Goal: Transaction & Acquisition: Purchase product/service

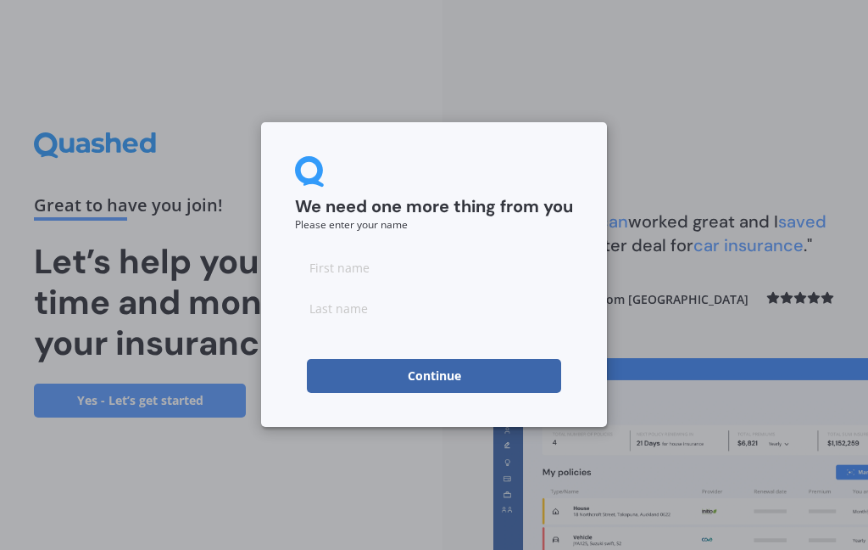
click at [385, 268] on input at bounding box center [434, 267] width 278 height 34
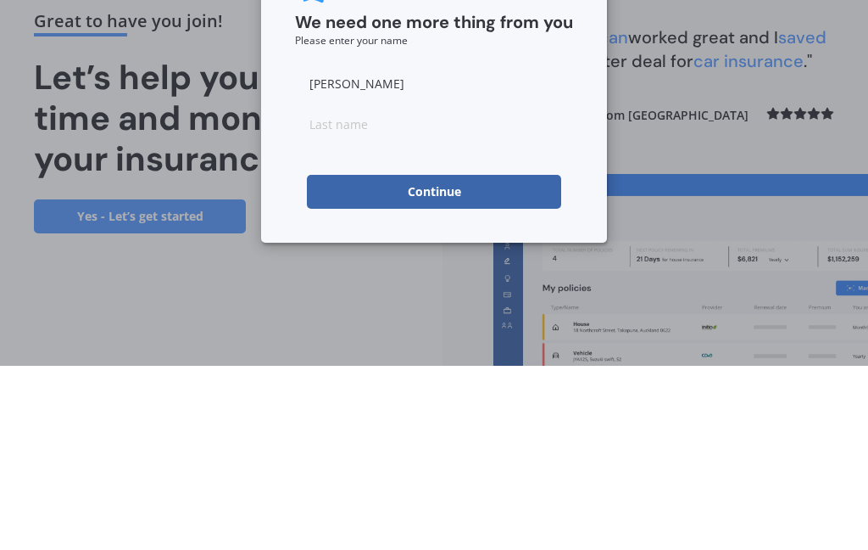
type input "[PERSON_NAME]"
click at [372, 291] on input at bounding box center [434, 308] width 278 height 34
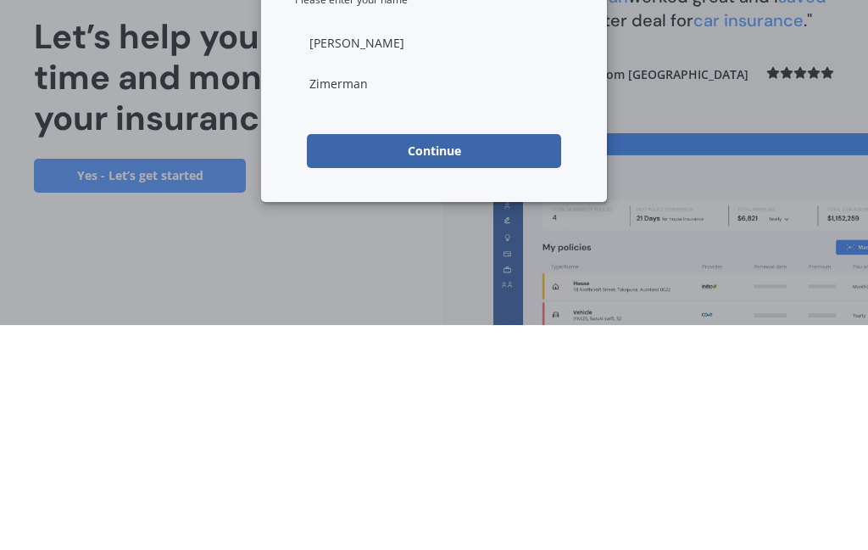
type input "[PERSON_NAME]"
click at [468, 359] on button "Continue" at bounding box center [434, 376] width 254 height 34
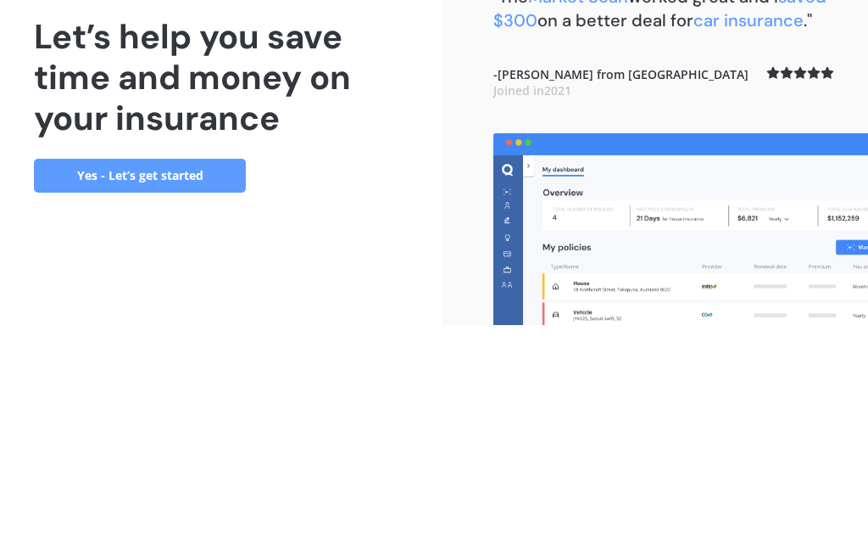
scroll to position [68, 0]
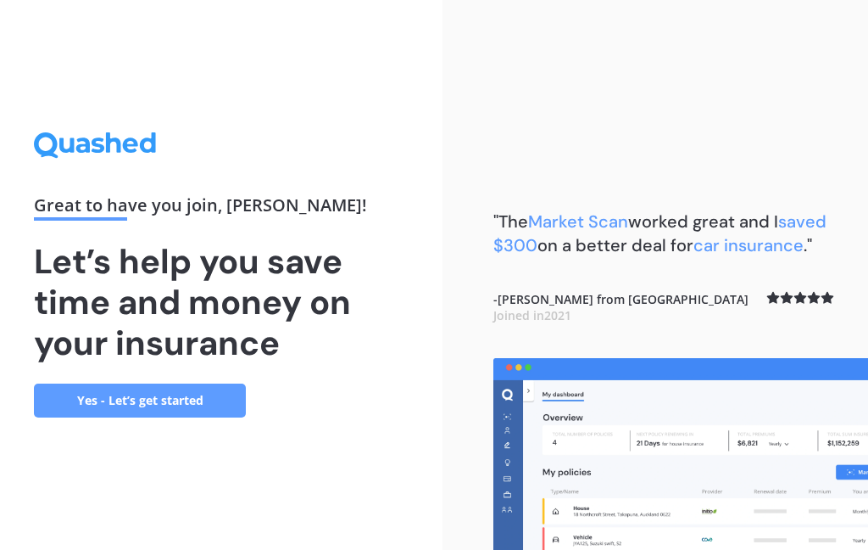
click at [194, 383] on link "Yes - Let’s get started" at bounding box center [140, 400] width 212 height 34
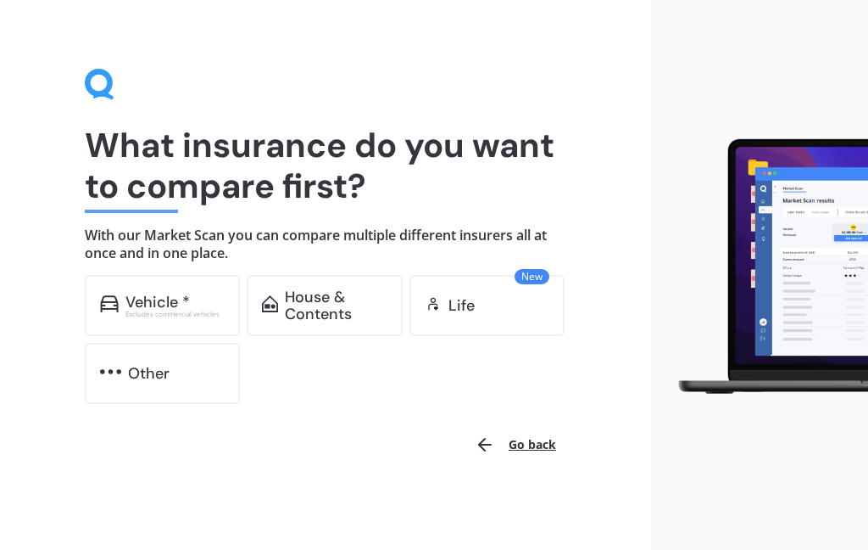
scroll to position [15, 0]
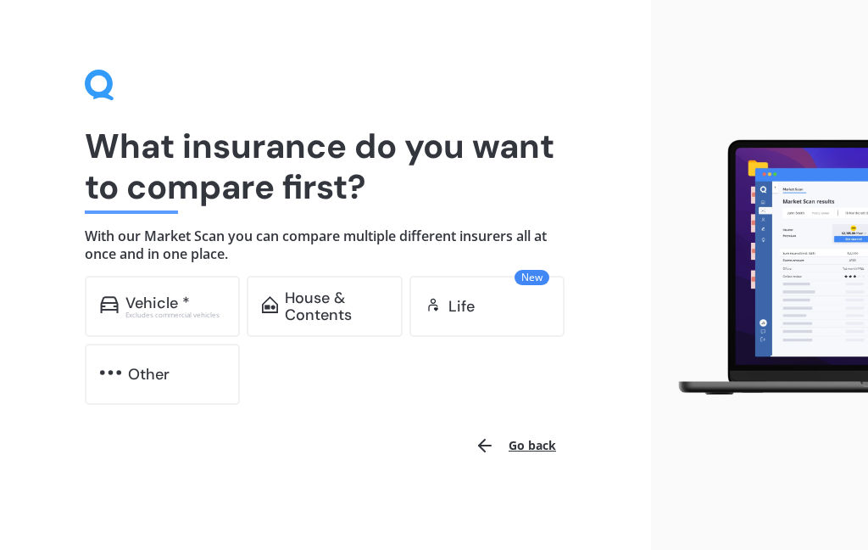
click at [159, 311] on div "Excludes commercial vehicles" at bounding box center [176, 314] width 100 height 7
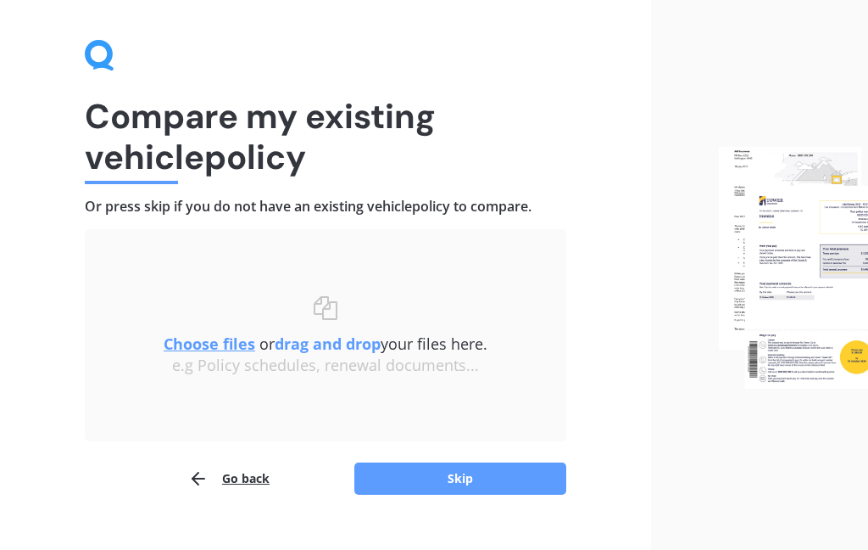
scroll to position [75, 0]
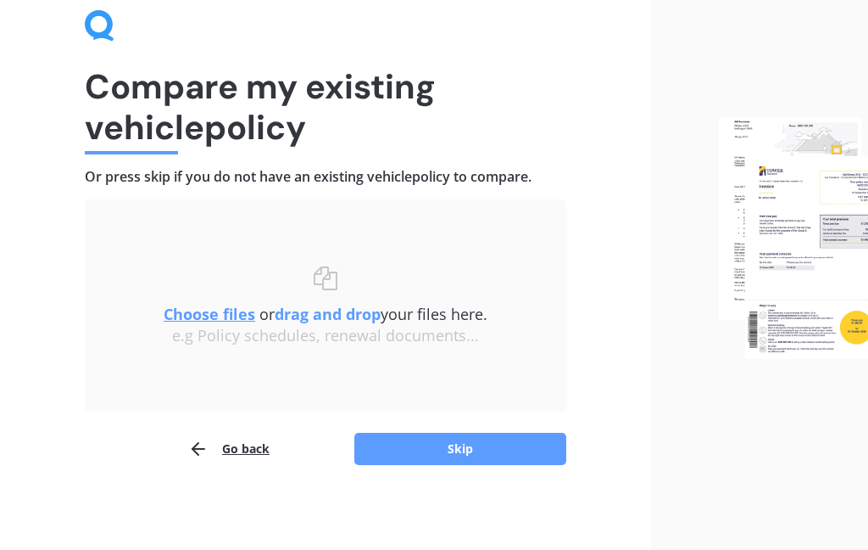
click at [490, 445] on button "Skip" at bounding box center [461, 449] width 212 height 32
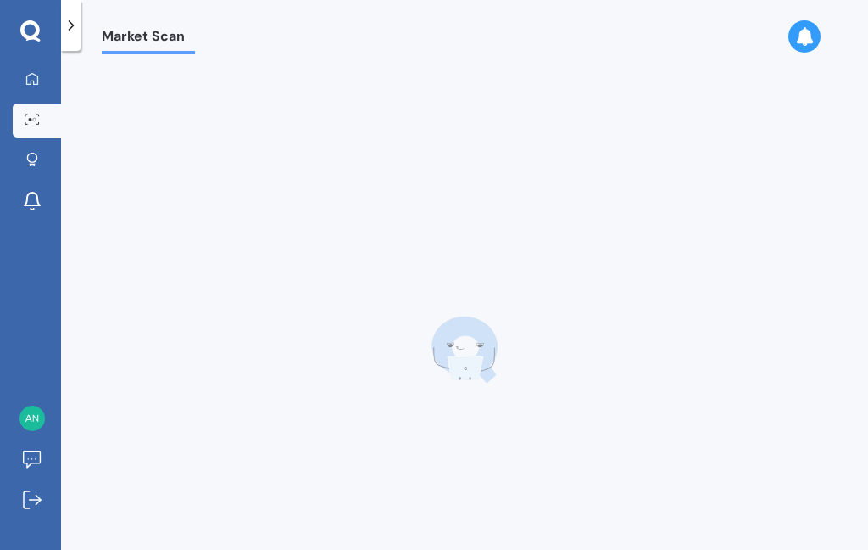
scroll to position [68, 0]
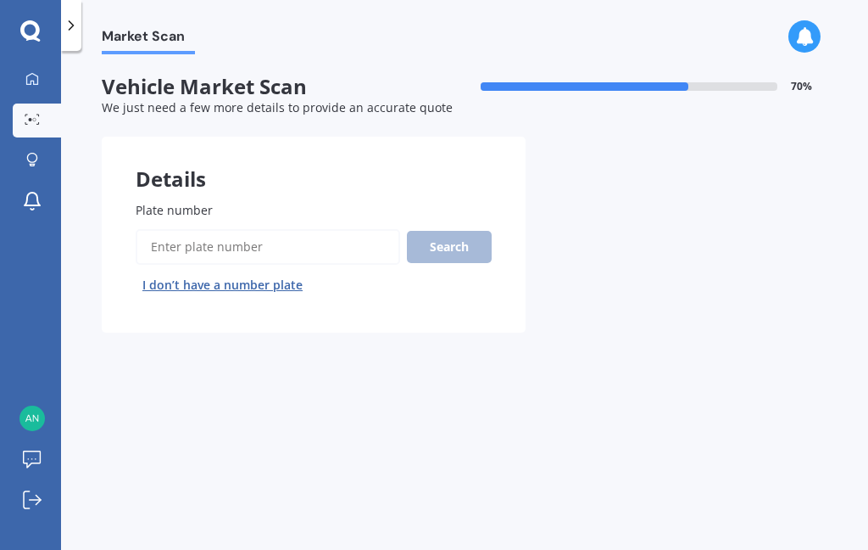
click at [233, 229] on input "Plate number" at bounding box center [268, 247] width 265 height 36
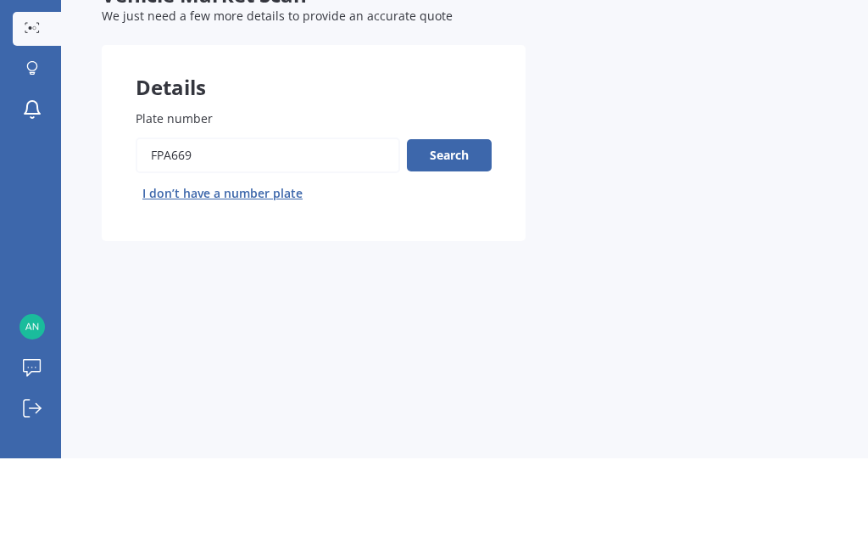
type input "FPA669"
click at [462, 231] on button "Search" at bounding box center [449, 247] width 85 height 32
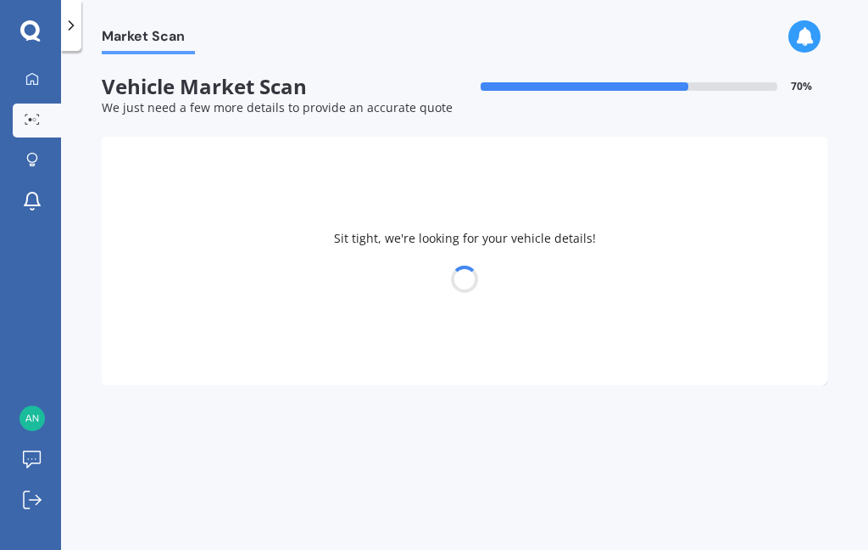
select select "TOYOTA"
select select "ESTIMA"
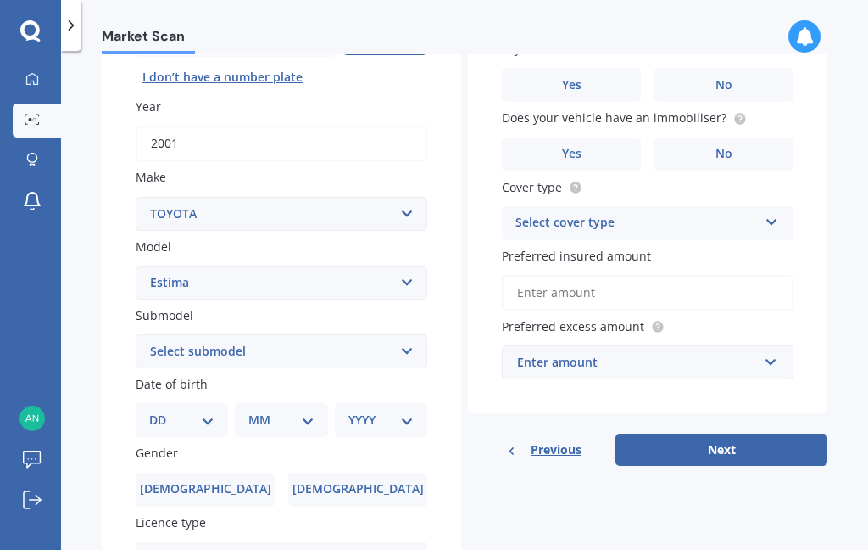
scroll to position [214, 0]
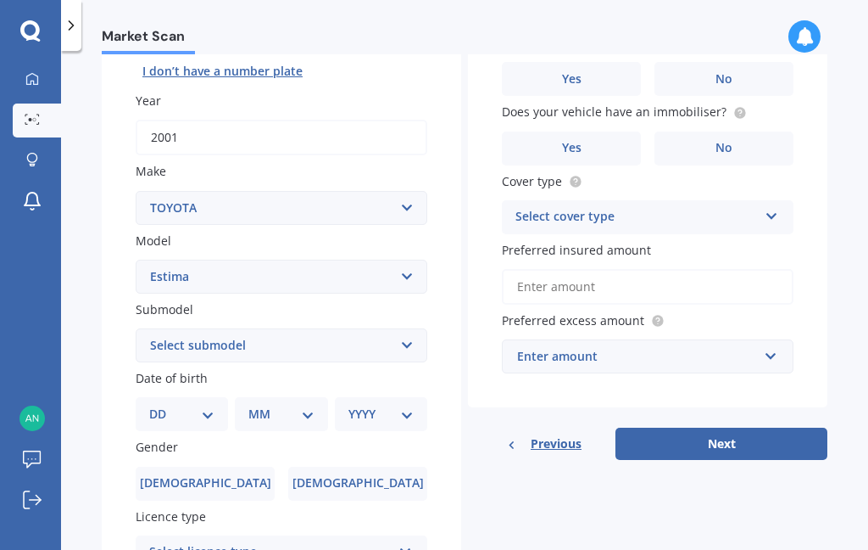
click at [410, 328] on select "Select submodel (All other) Diesel Emina Hybrid Hybrid X Lucida Lucida Hybrid S…" at bounding box center [282, 345] width 292 height 34
select select "(ALL OTHER)"
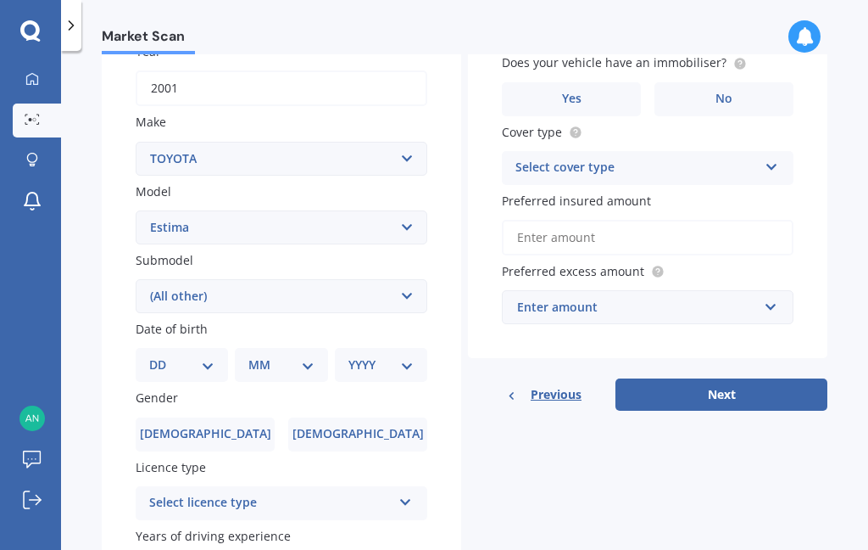
scroll to position [265, 0]
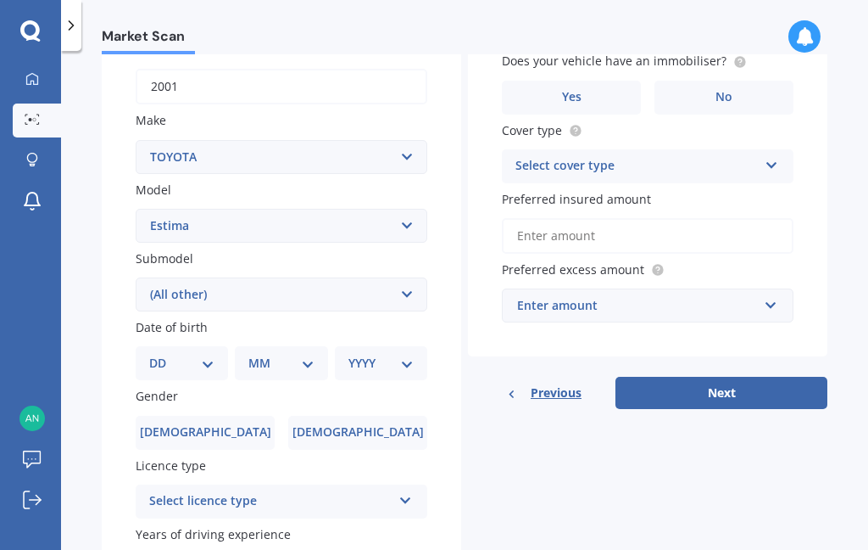
click at [209, 354] on select "DD 01 02 03 04 05 06 07 08 09 10 11 12 13 14 15 16 17 18 19 20 21 22 23 24 25 2…" at bounding box center [181, 363] width 65 height 19
select select "19"
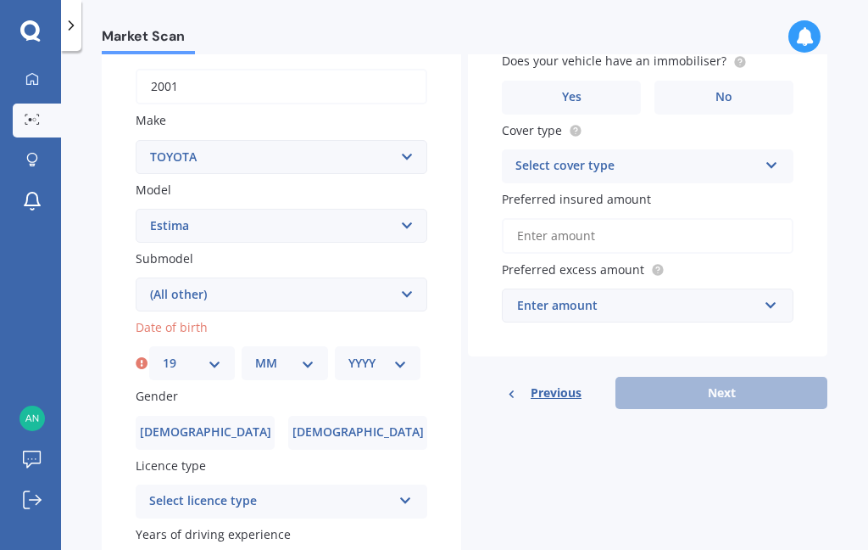
click at [292, 354] on select "MM 01 02 03 04 05 06 07 08 09 10 11 12" at bounding box center [284, 363] width 59 height 19
click at [216, 354] on select "DD 01 02 03 04 05 06 07 08 09 10 11 12 13 14 15 16 17 18 19 20 21 22 23 24 25 2…" at bounding box center [192, 363] width 59 height 19
click at [313, 354] on select "MM 01 02 03 04 05 06 07 08 09 10 11 12" at bounding box center [284, 363] width 59 height 19
select select "02"
click at [388, 354] on select "YYYY 2025 2024 2023 2022 2021 2020 2019 2018 2017 2016 2015 2014 2013 2012 2011…" at bounding box center [378, 363] width 59 height 19
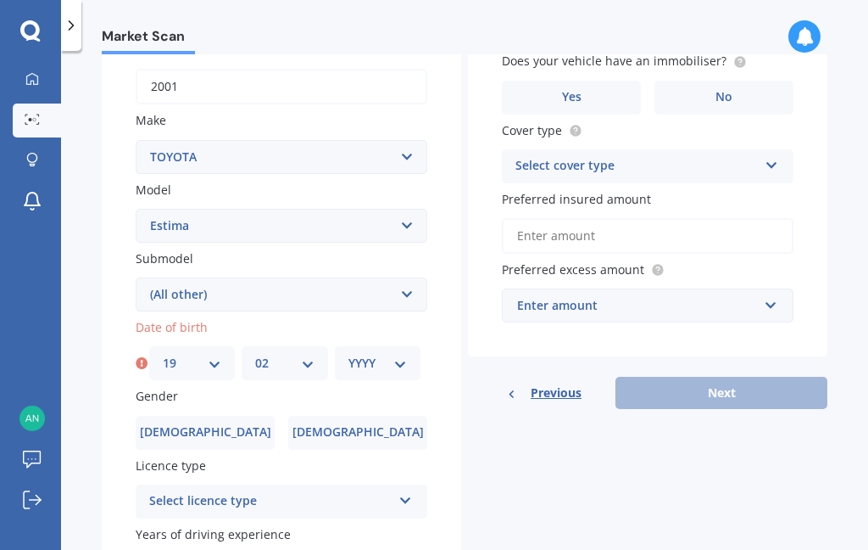
select select "1985"
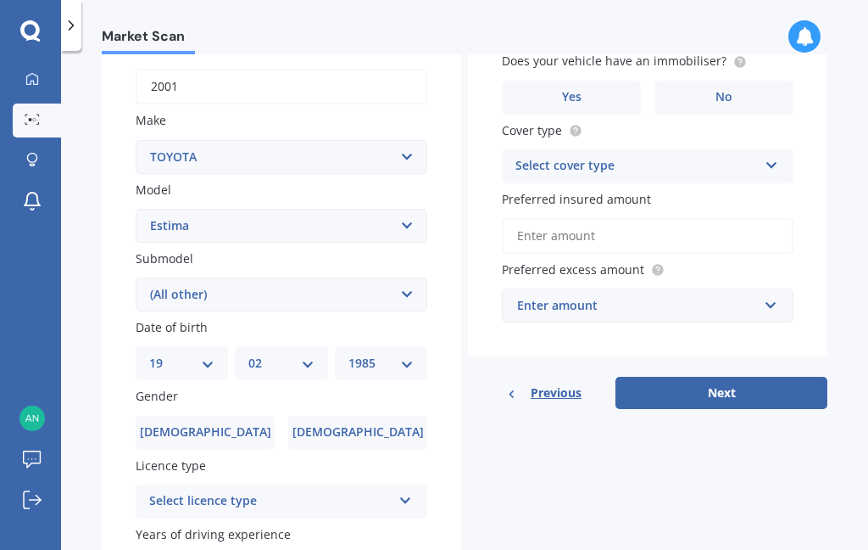
click at [226, 416] on label "[DEMOGRAPHIC_DATA]" at bounding box center [205, 433] width 139 height 34
click at [0, 0] on input "[DEMOGRAPHIC_DATA]" at bounding box center [0, 0] width 0 height 0
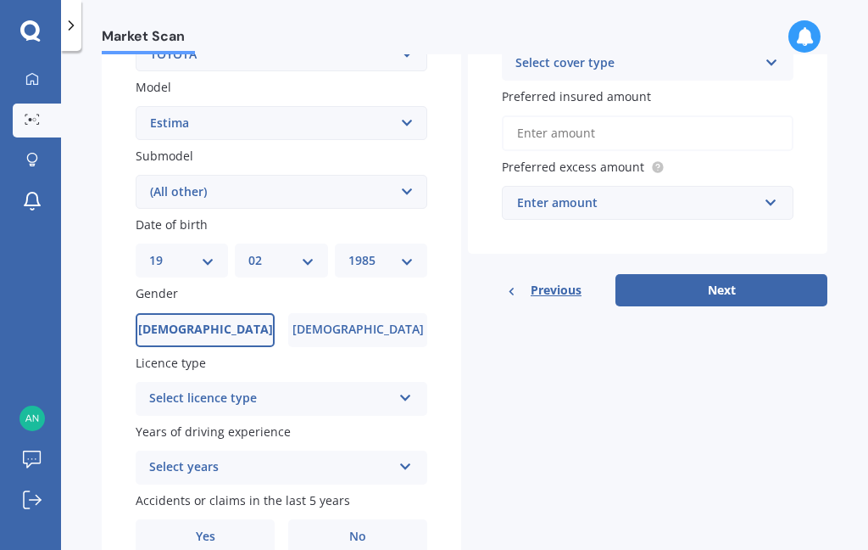
scroll to position [366, 0]
click at [399, 389] on icon at bounding box center [406, 395] width 14 height 12
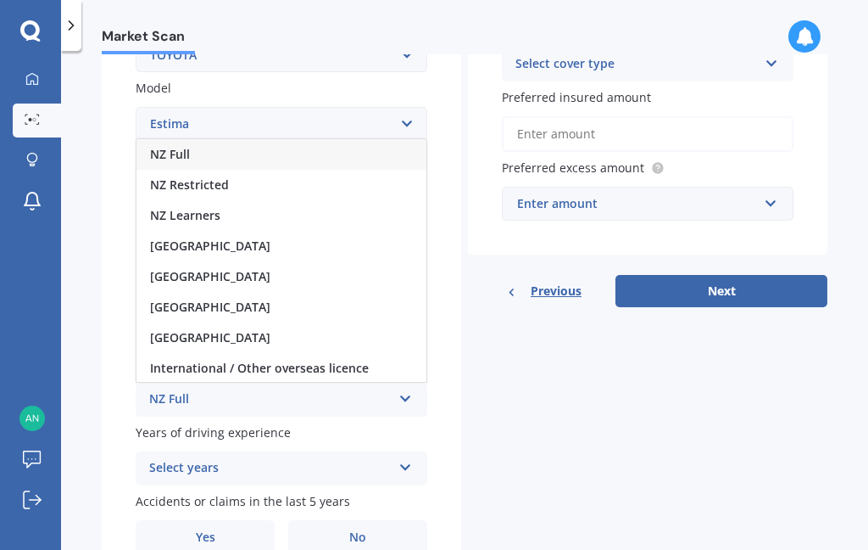
click at [221, 139] on div "NZ Full" at bounding box center [282, 154] width 290 height 31
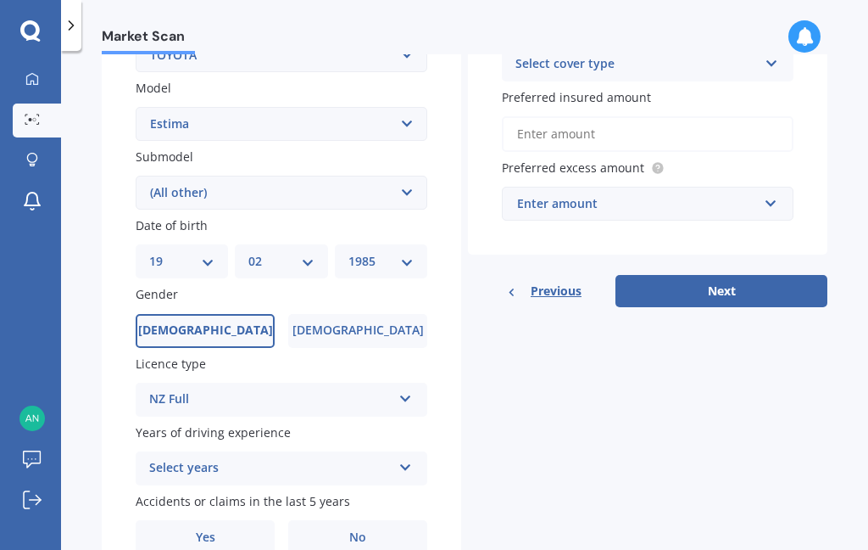
click at [389, 458] on div "Select years" at bounding box center [270, 468] width 243 height 20
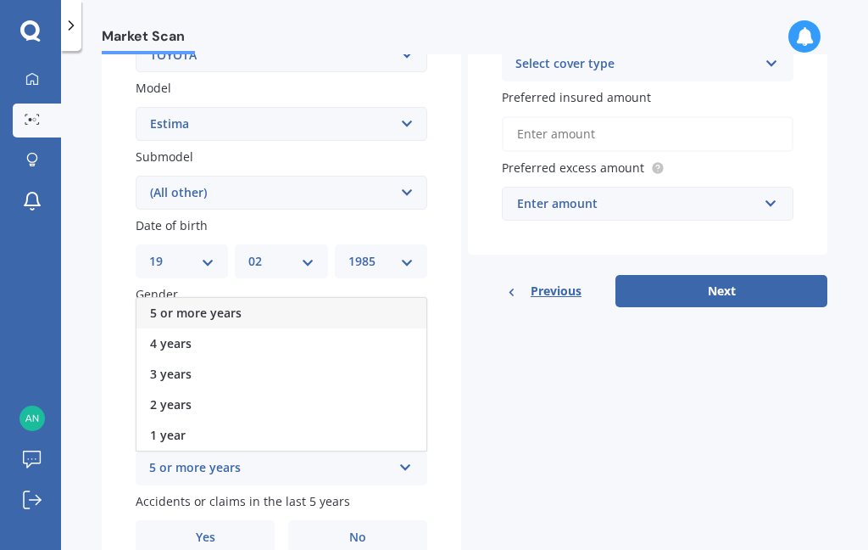
click at [287, 298] on div "5 or more years" at bounding box center [282, 313] width 290 height 31
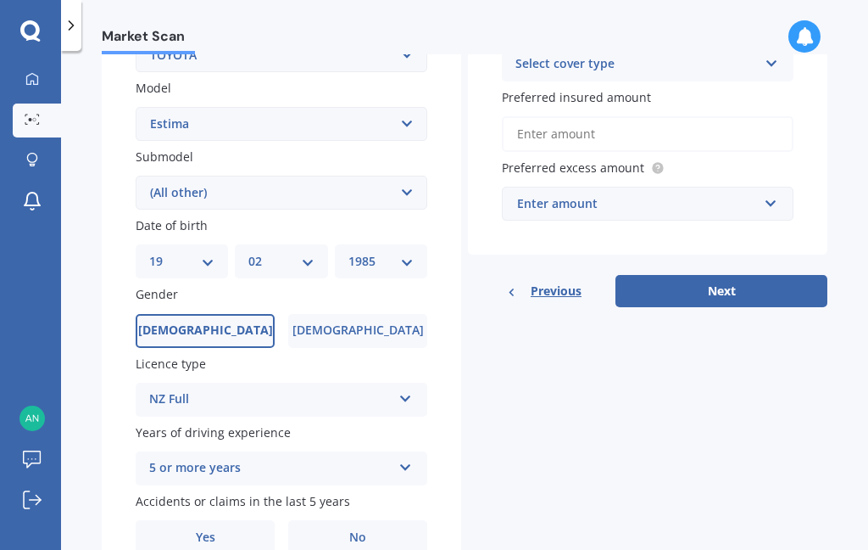
click at [356, 530] on span "No" at bounding box center [357, 537] width 17 height 14
click at [0, 0] on input "No" at bounding box center [0, 0] width 0 height 0
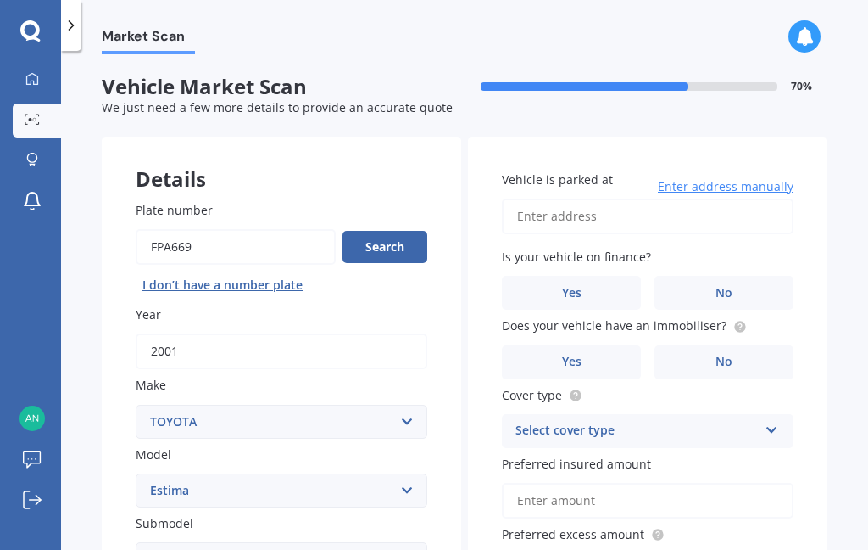
scroll to position [0, 0]
click at [678, 198] on input "Vehicle is parked at" at bounding box center [648, 216] width 292 height 36
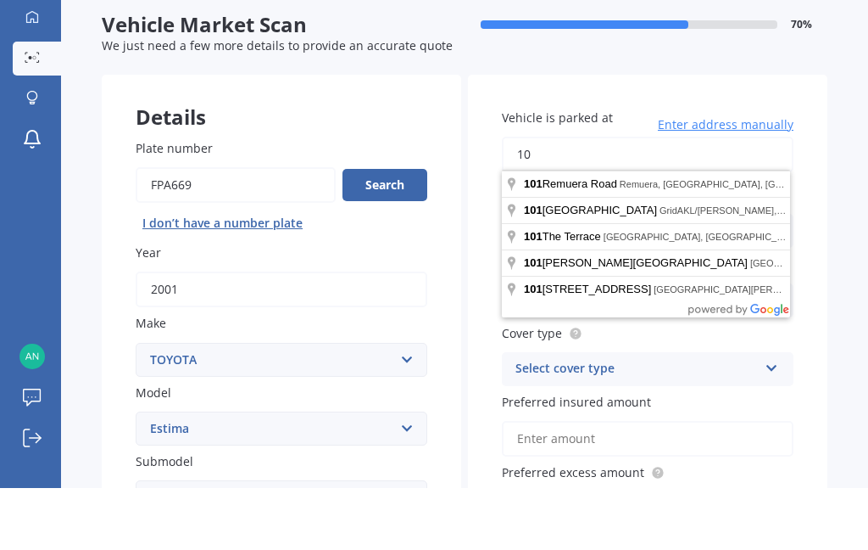
type input "1"
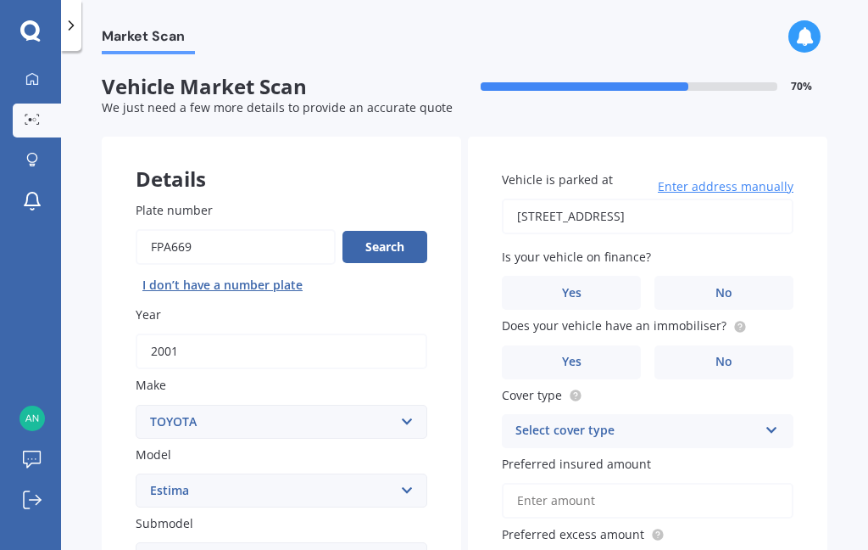
type input "[STREET_ADDRESS]"
click at [739, 276] on label "No" at bounding box center [724, 293] width 139 height 34
click at [0, 0] on input "No" at bounding box center [0, 0] width 0 height 0
click at [734, 345] on label "No" at bounding box center [724, 362] width 139 height 34
click at [0, 0] on input "No" at bounding box center [0, 0] width 0 height 0
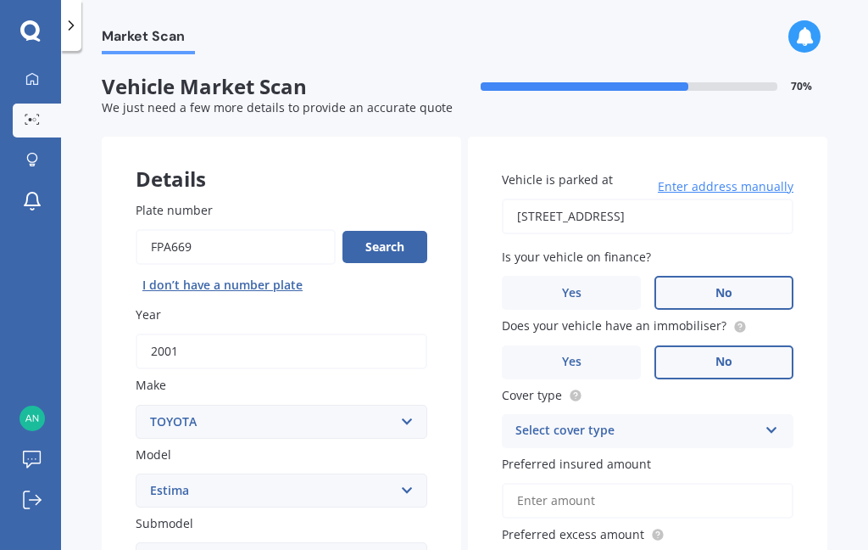
click at [734, 321] on circle at bounding box center [739, 326] width 11 height 11
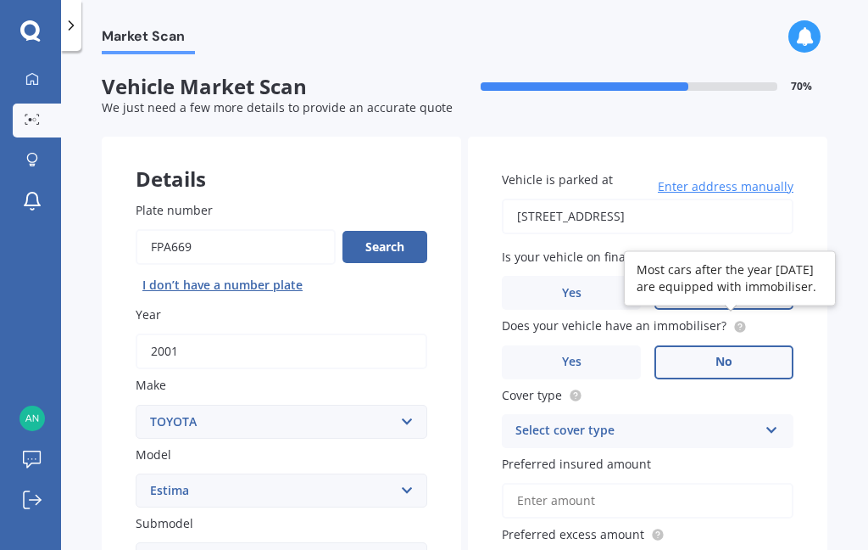
click at [593, 345] on label "Yes" at bounding box center [571, 362] width 139 height 34
click at [0, 0] on input "Yes" at bounding box center [0, 0] width 0 height 0
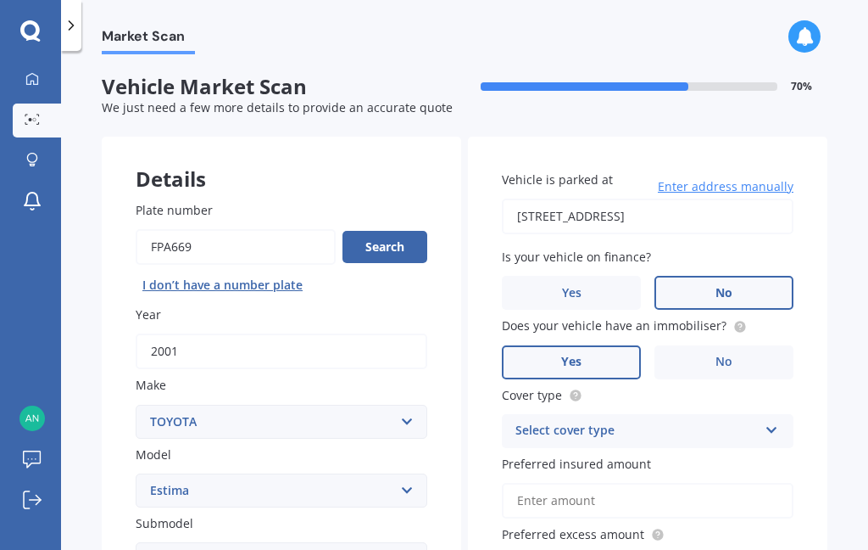
click at [768, 421] on icon at bounding box center [772, 427] width 14 height 12
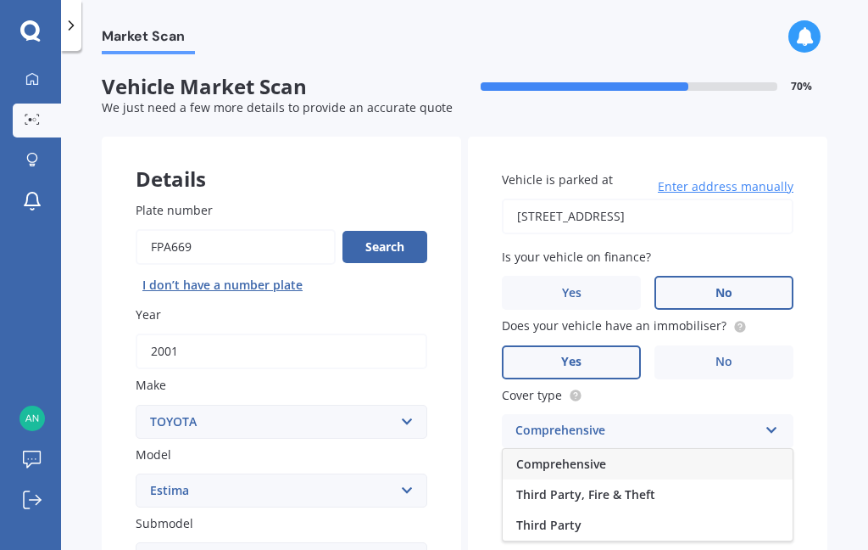
click at [692, 479] on div "Third Party, Fire & Theft" at bounding box center [648, 494] width 290 height 31
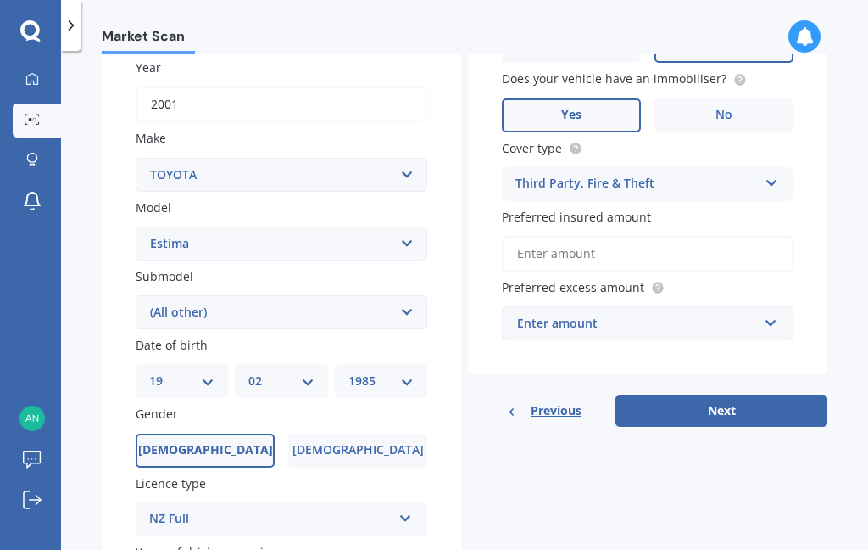
scroll to position [244, 0]
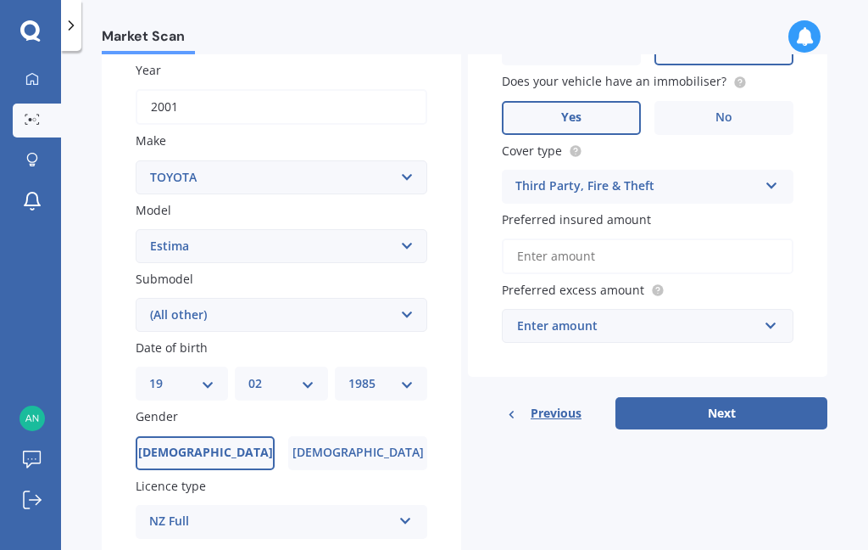
click at [745, 397] on button "Next" at bounding box center [722, 413] width 212 height 32
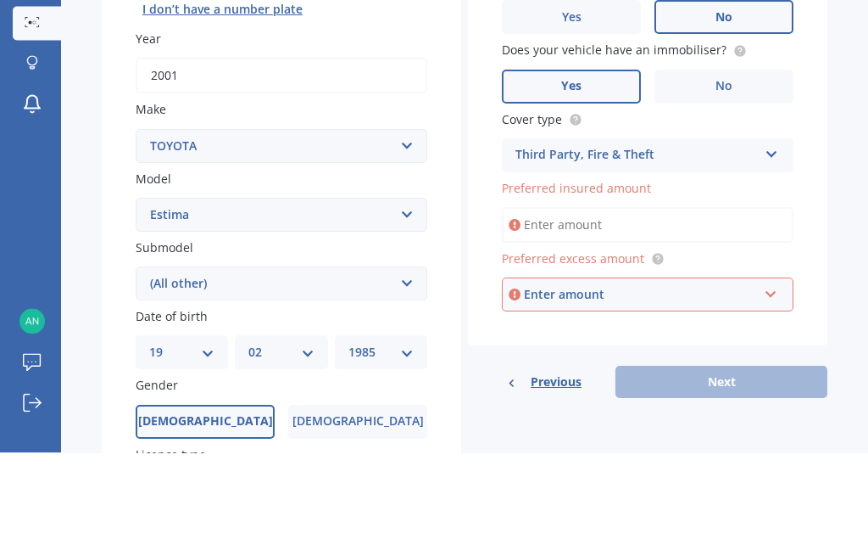
scroll to position [213, 0]
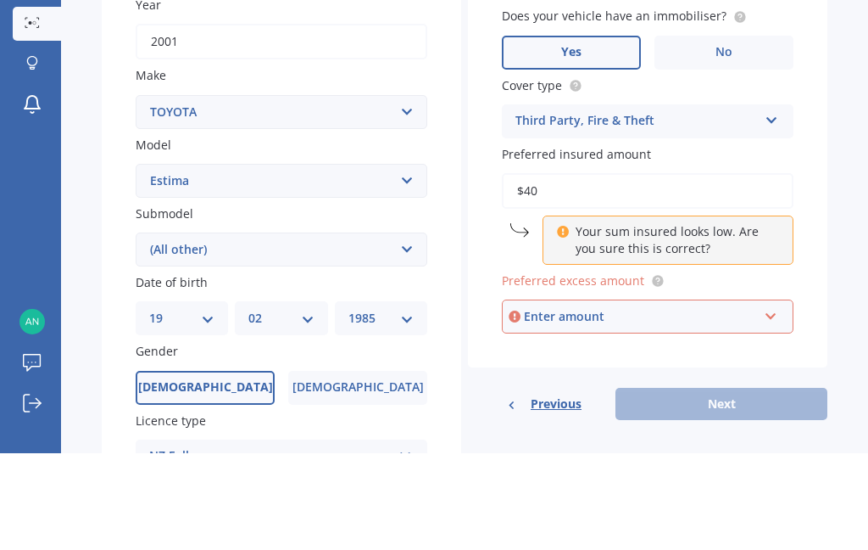
type input "$4"
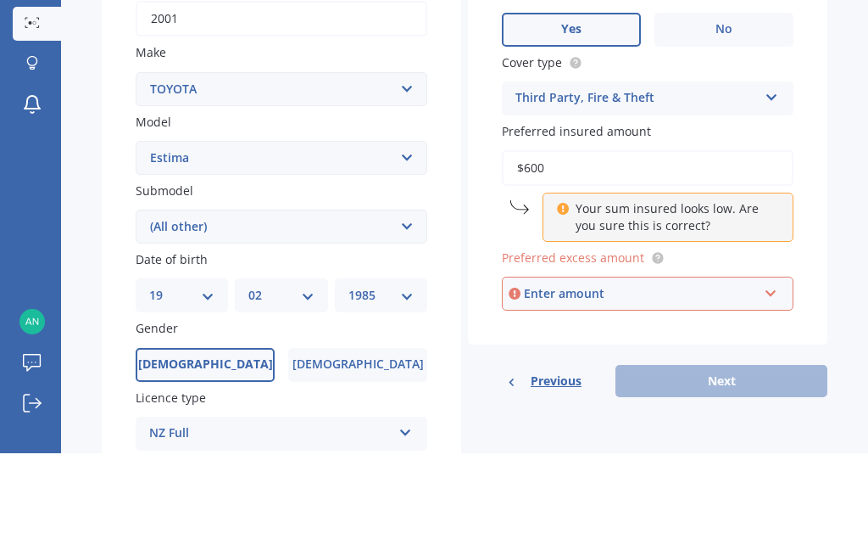
scroll to position [230, 0]
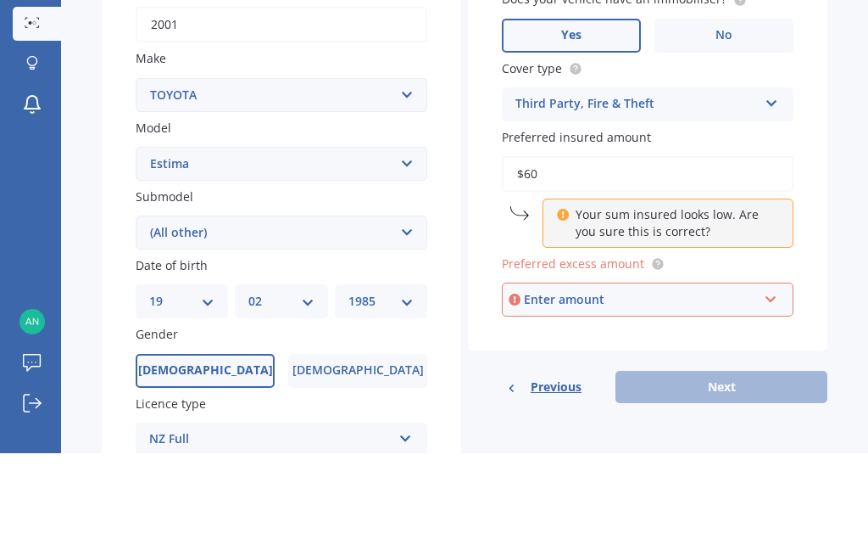
type input "$6"
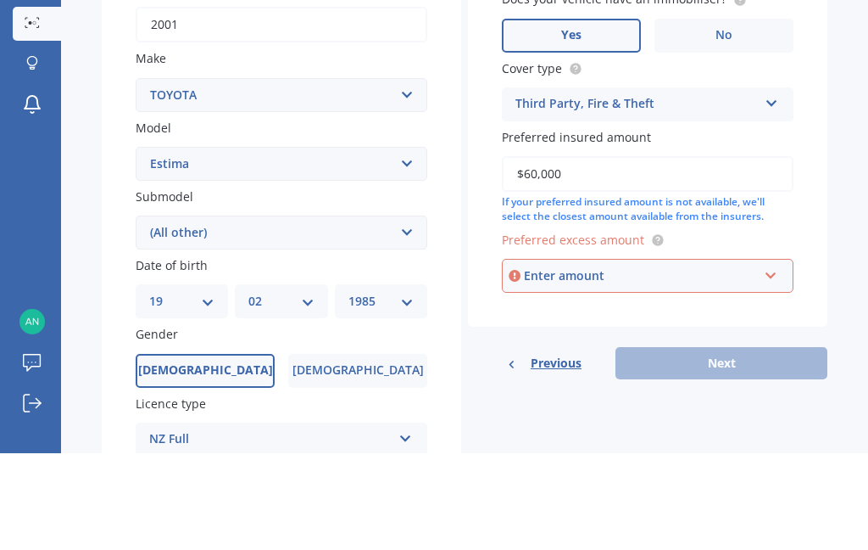
type input "$6,000"
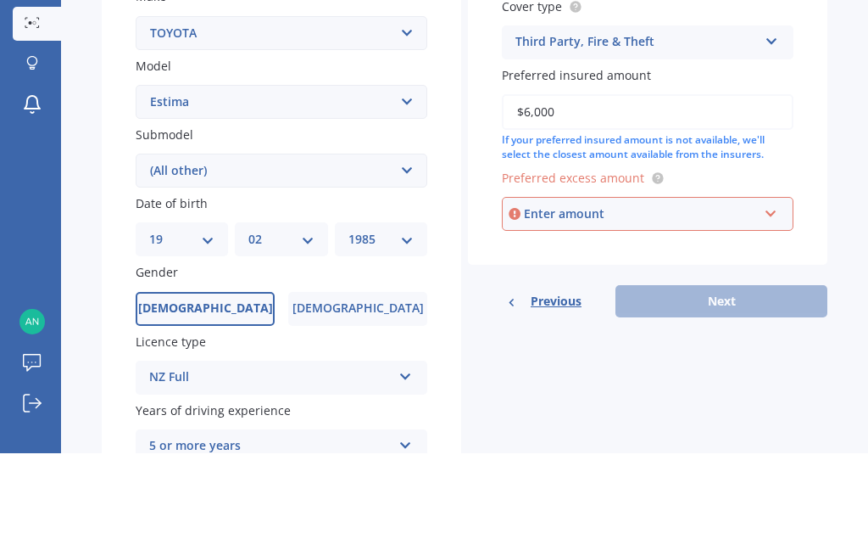
scroll to position [296, 0]
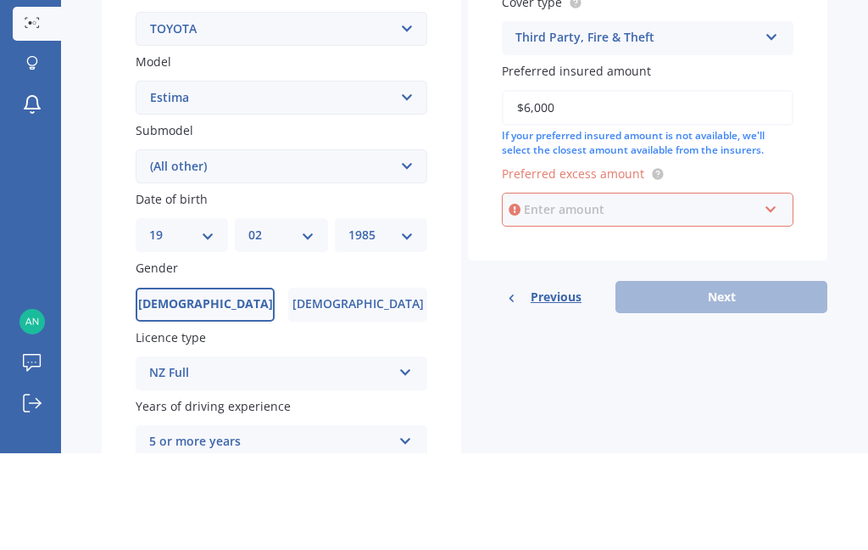
click at [770, 290] on input "text" at bounding box center [642, 306] width 276 height 32
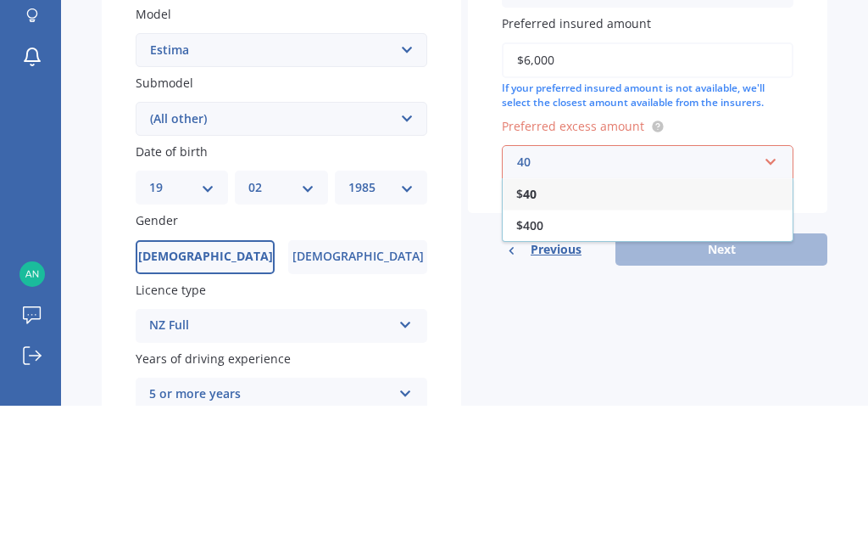
type input "4"
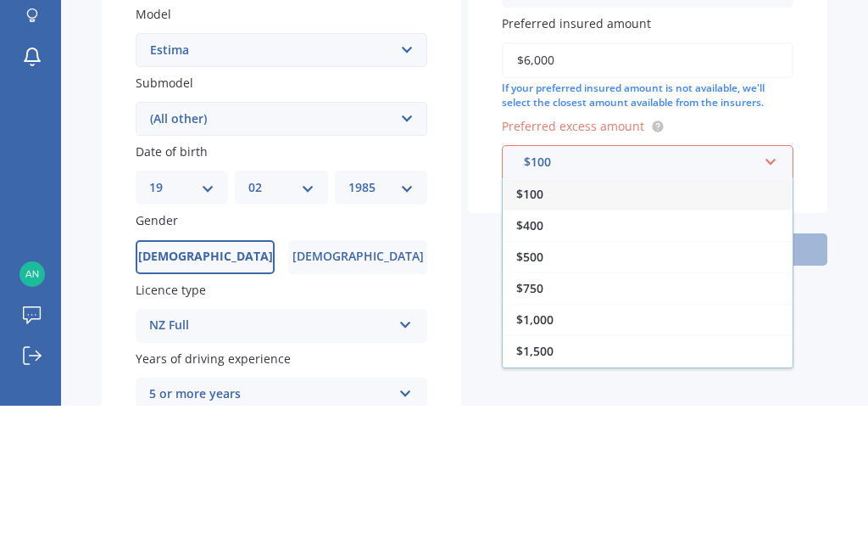
click at [604, 354] on div "$400" at bounding box center [648, 369] width 290 height 31
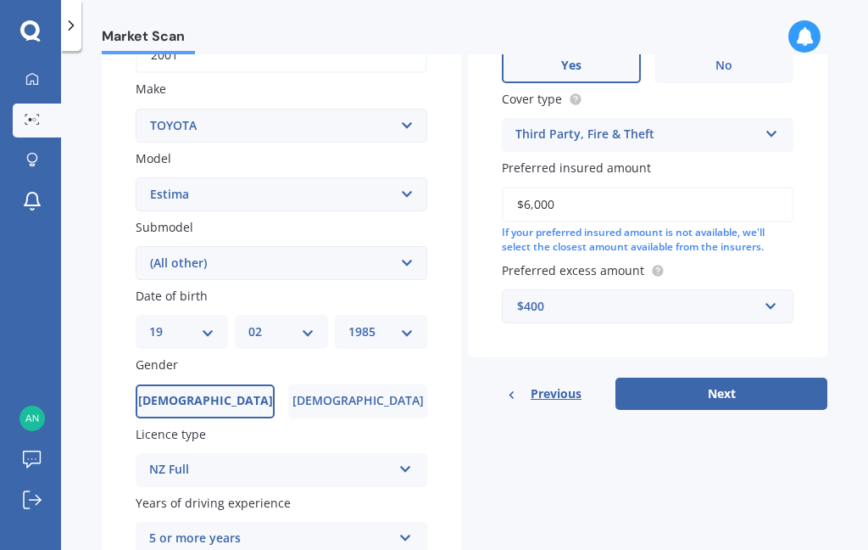
click at [757, 377] on button "Next" at bounding box center [722, 393] width 212 height 32
select select "19"
select select "02"
select select "1985"
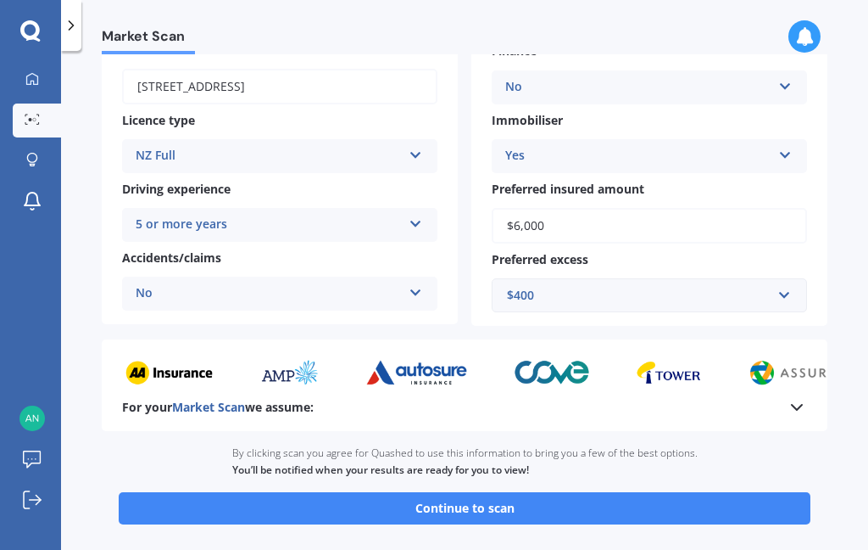
scroll to position [247, 0]
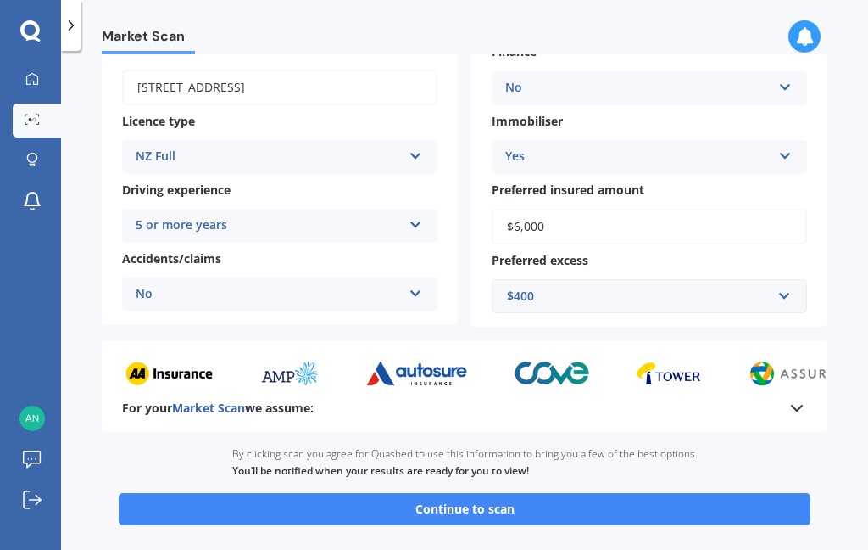
click at [645, 493] on button "Continue to scan" at bounding box center [465, 509] width 692 height 32
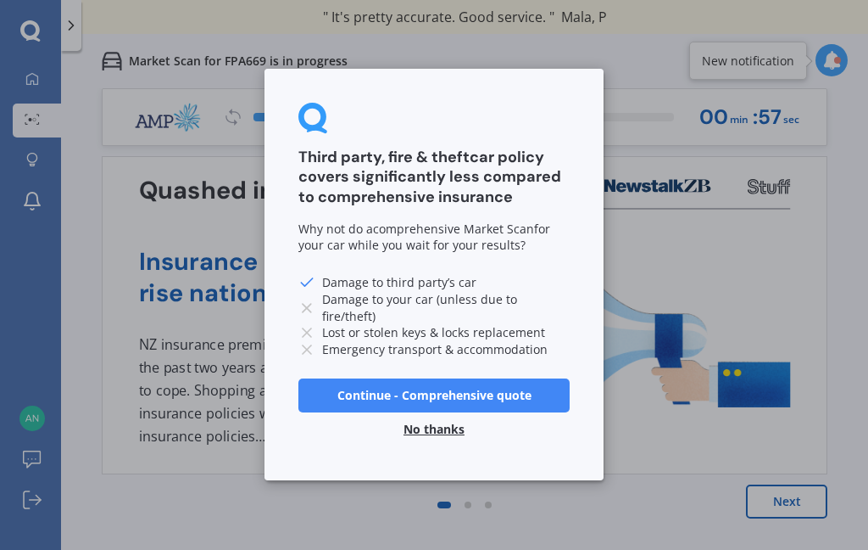
click at [512, 456] on div "Third party, fire & theft car policy covers significantly less compared to comp…" at bounding box center [434, 274] width 339 height 411
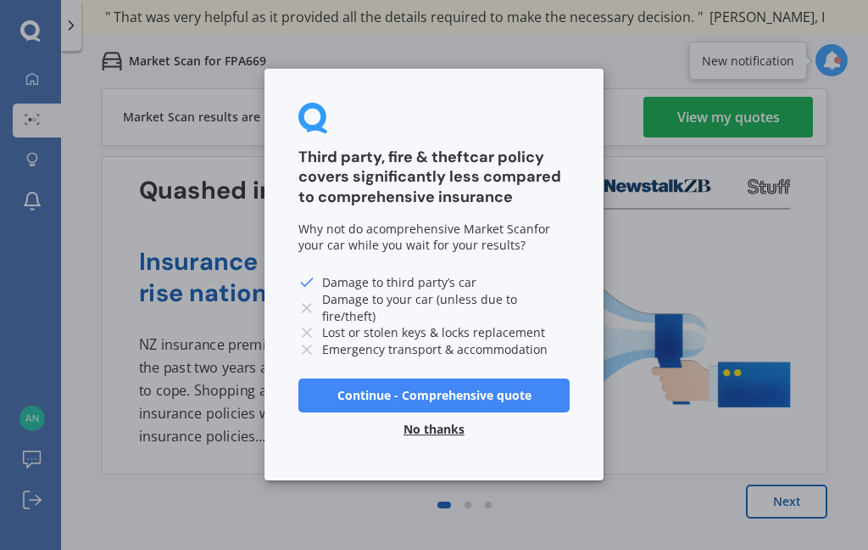
click at [724, 112] on div "Third party, fire & theft car policy covers significantly less compared to comp…" at bounding box center [434, 275] width 868 height 550
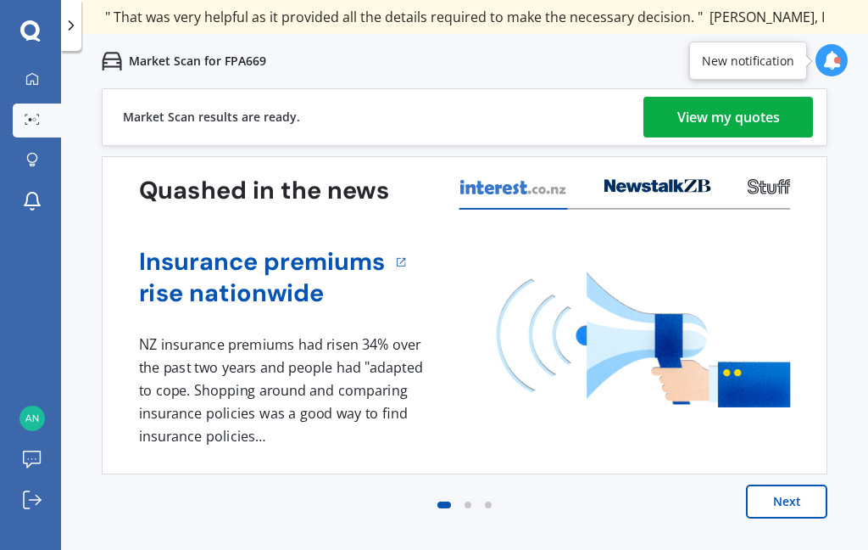
click at [721, 110] on div "View my quotes" at bounding box center [729, 117] width 103 height 41
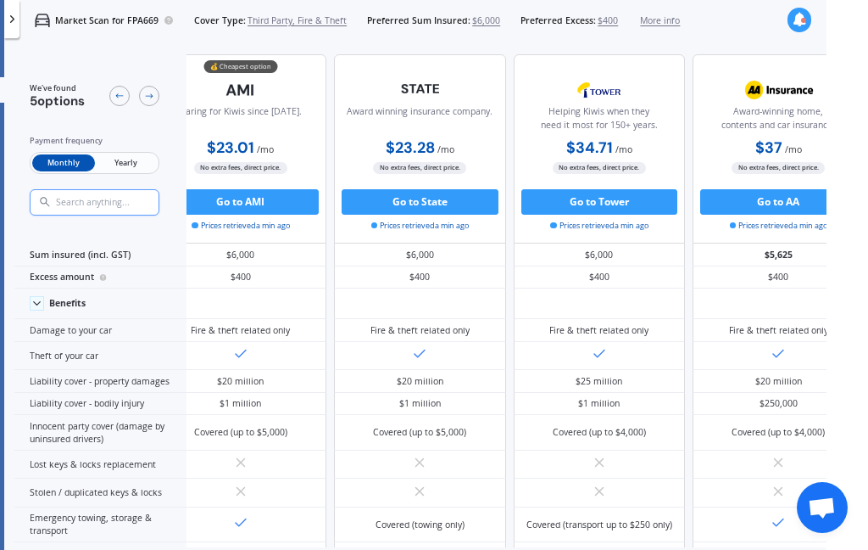
scroll to position [0, 44]
click at [863, 254] on div "$5,625" at bounding box center [777, 254] width 172 height 23
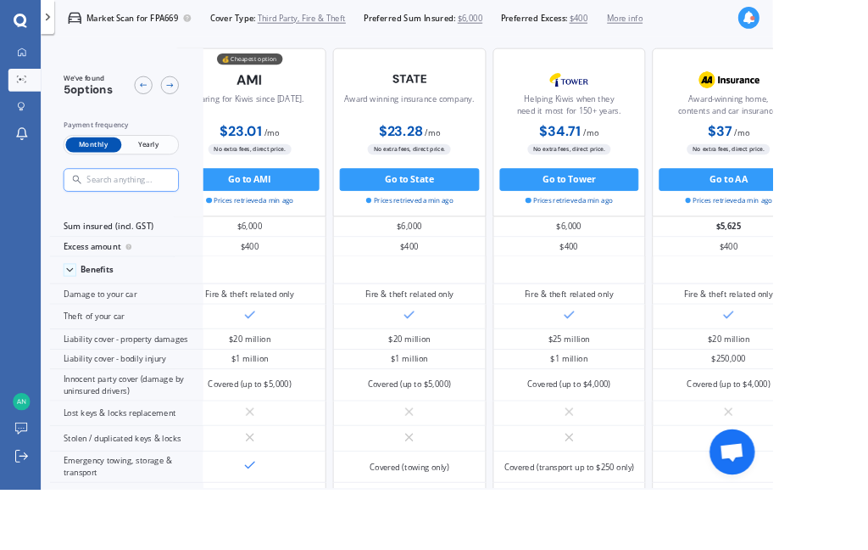
scroll to position [0, 47]
